Goal: Check status

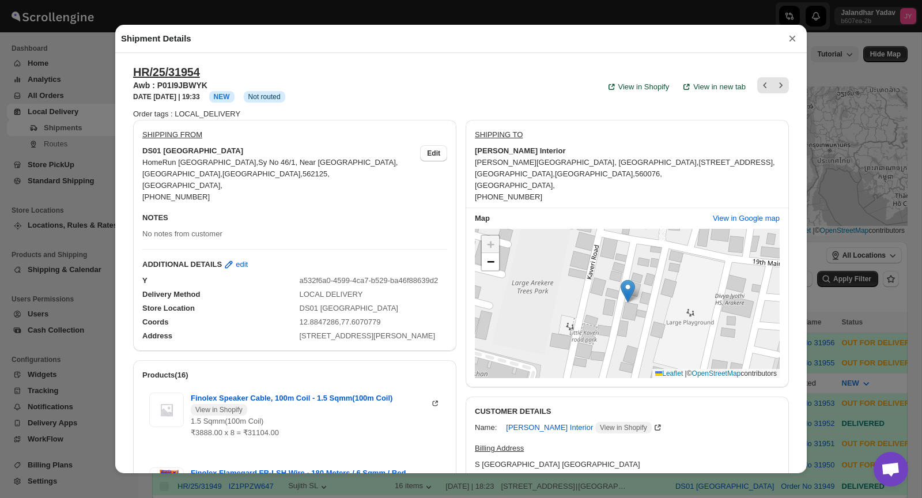
click at [794, 38] on button "×" at bounding box center [792, 39] width 17 height 16
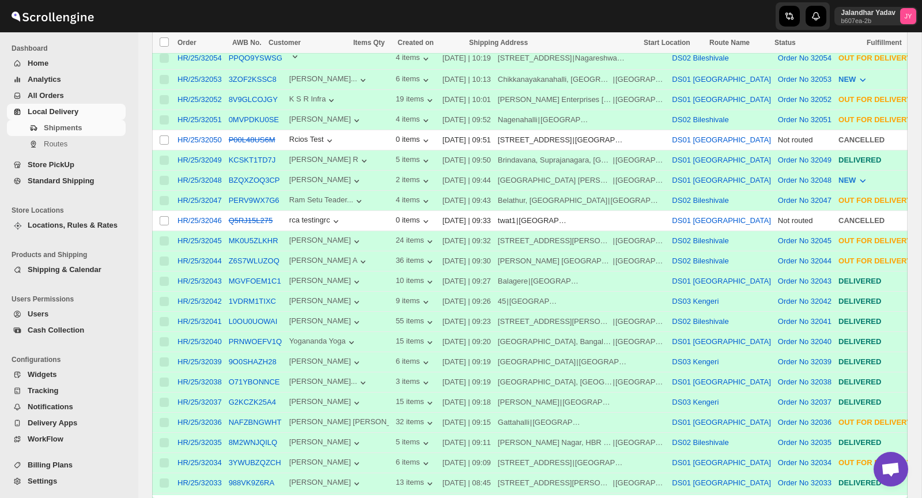
scroll to position [349, 0]
click at [265, 380] on button "O71YBONNCE" at bounding box center [254, 381] width 51 height 9
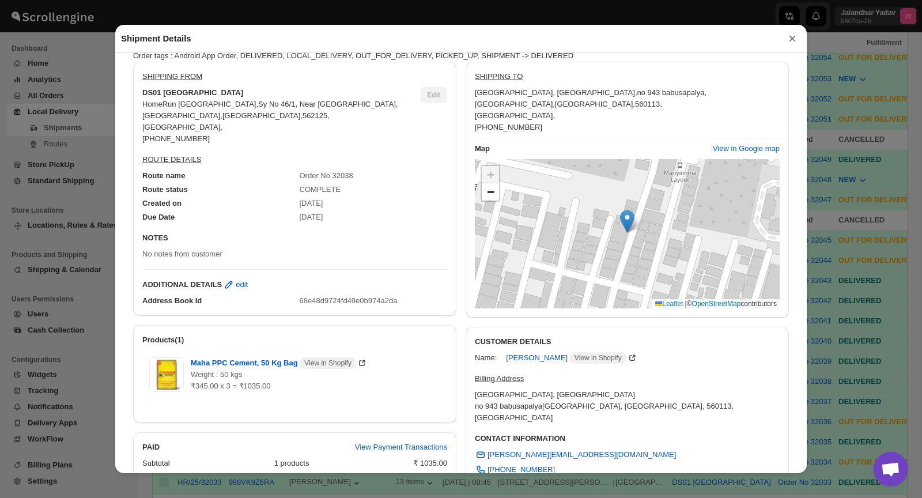
scroll to position [0, 0]
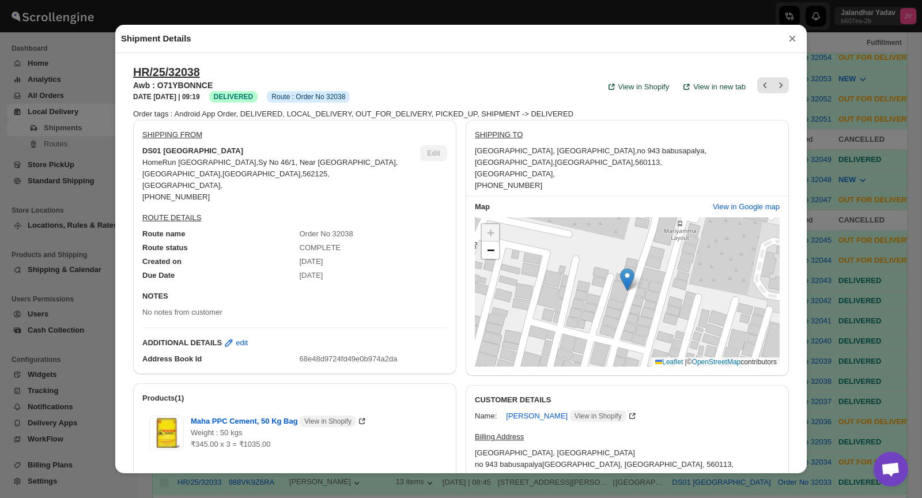
click at [790, 38] on button "×" at bounding box center [792, 39] width 17 height 16
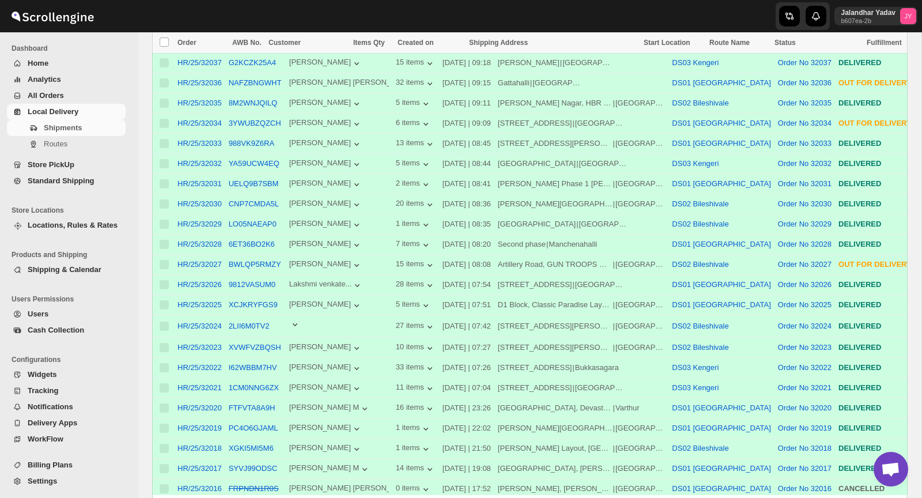
scroll to position [689, 0]
click at [216, 239] on div "HR/25/32028" at bounding box center [199, 243] width 44 height 9
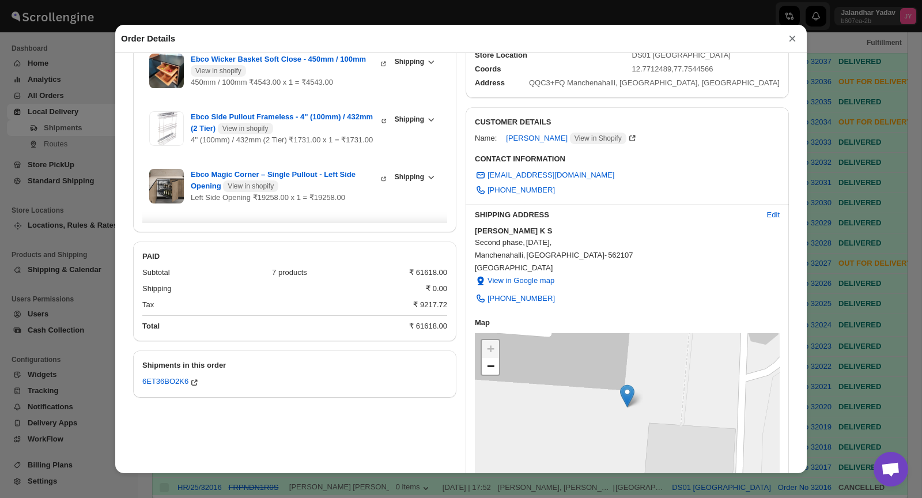
scroll to position [136, 0]
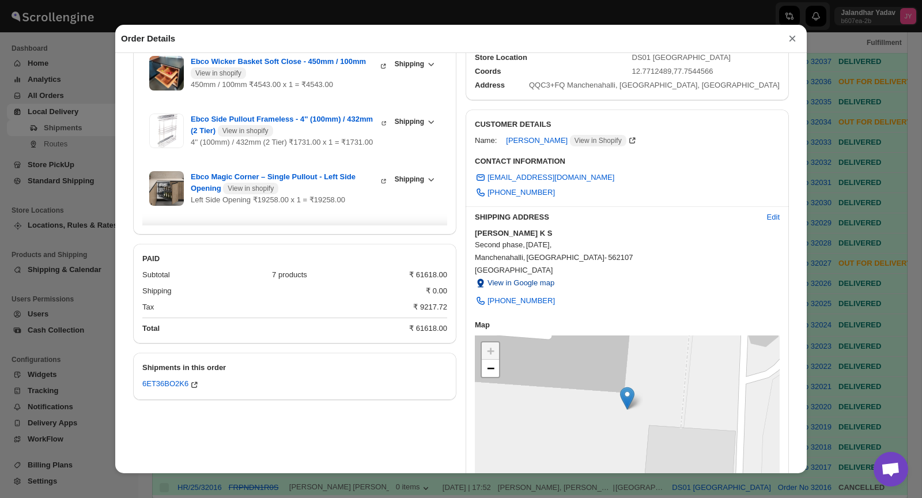
click at [532, 283] on span "View in Google map" at bounding box center [521, 283] width 67 height 12
click at [528, 285] on span "View in Google map" at bounding box center [521, 283] width 67 height 12
